Goal: Transaction & Acquisition: Purchase product/service

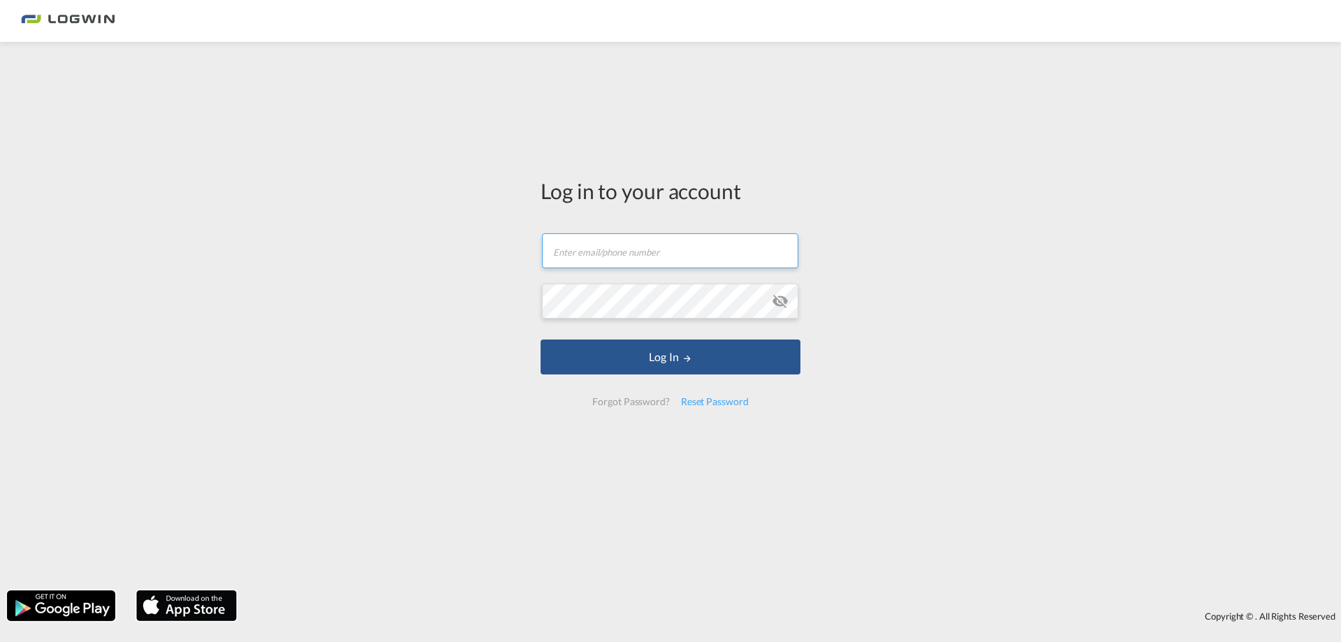
click at [580, 251] on input "text" at bounding box center [670, 250] width 256 height 35
click at [573, 253] on input "text" at bounding box center [670, 250] width 256 height 35
type input "[PERSON_NAME][EMAIL_ADDRESS][PERSON_NAME][DOMAIN_NAME]"
click at [541, 339] on button "Log In" at bounding box center [671, 356] width 260 height 35
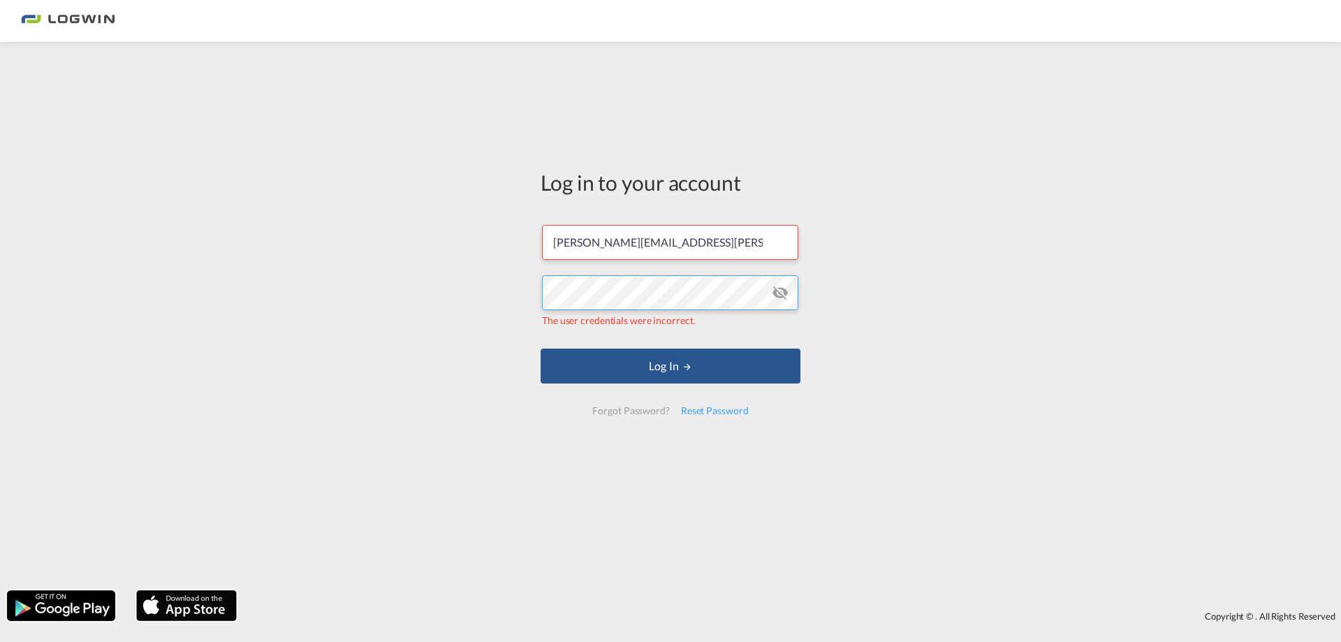
click at [501, 300] on div "Log in to your account [PERSON_NAME][EMAIL_ADDRESS][PERSON_NAME][DOMAIN_NAME] T…" at bounding box center [670, 316] width 1341 height 534
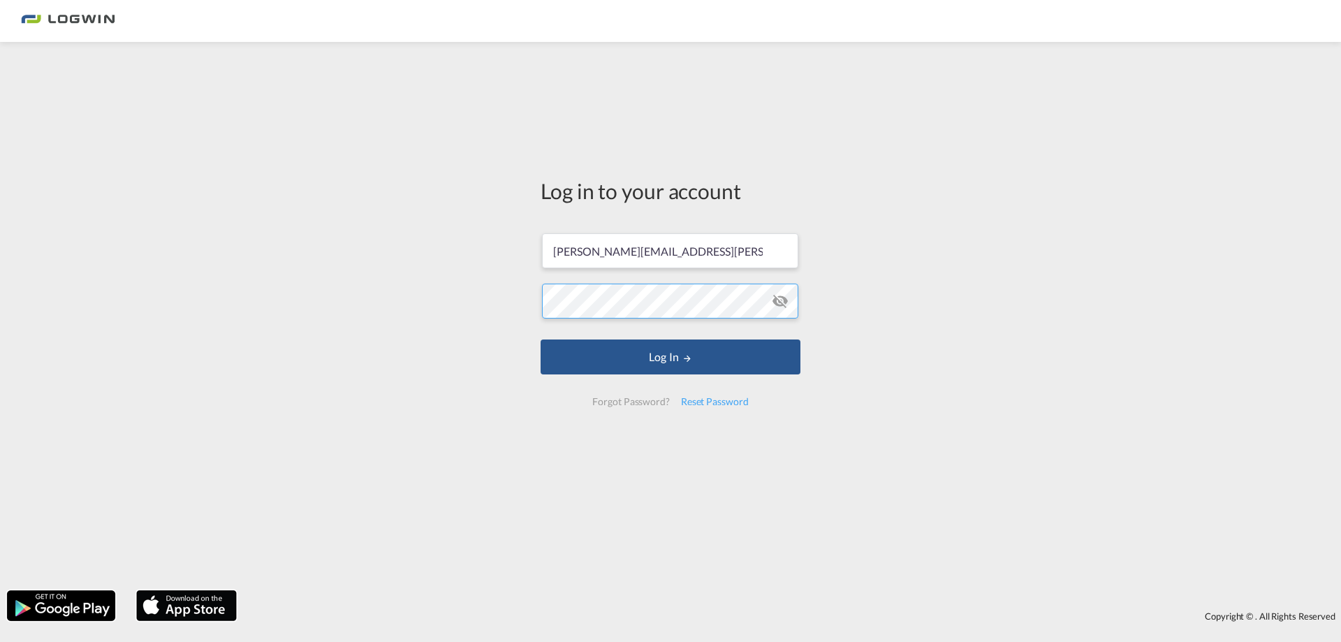
click at [541, 339] on button "Log In" at bounding box center [671, 356] width 260 height 35
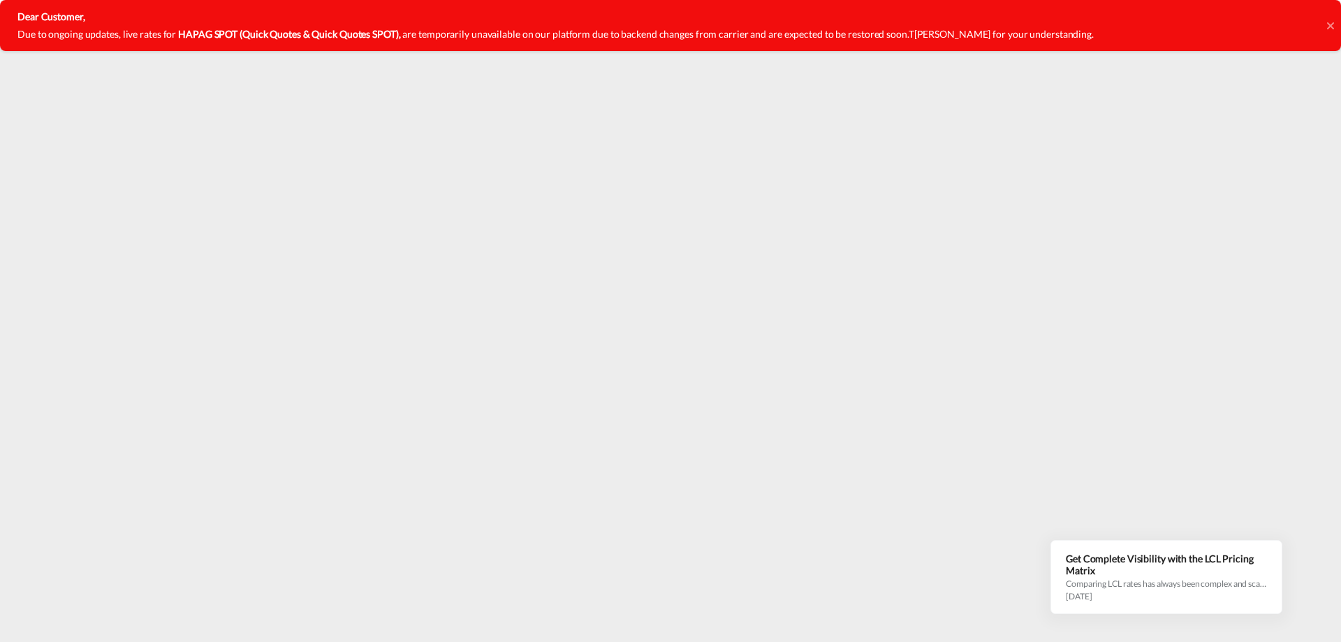
click at [1331, 29] on icon at bounding box center [1330, 25] width 7 height 11
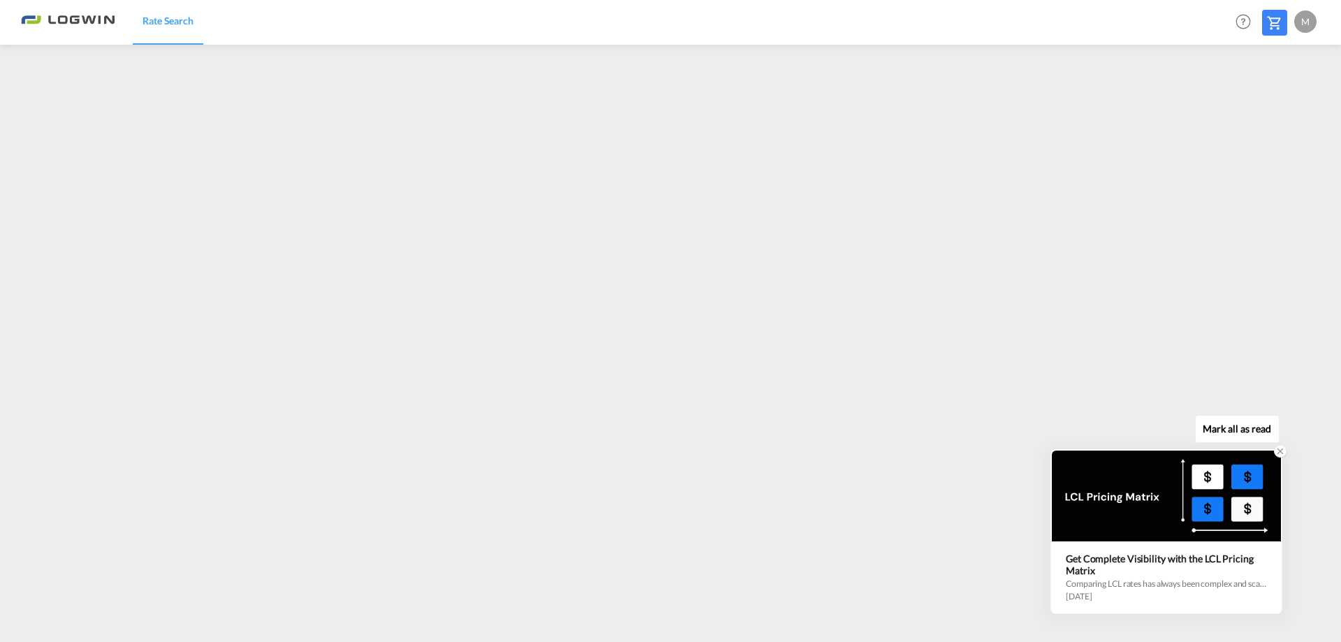
click at [1280, 451] on icon at bounding box center [1280, 451] width 5 height 5
